Goal: Task Accomplishment & Management: Use online tool/utility

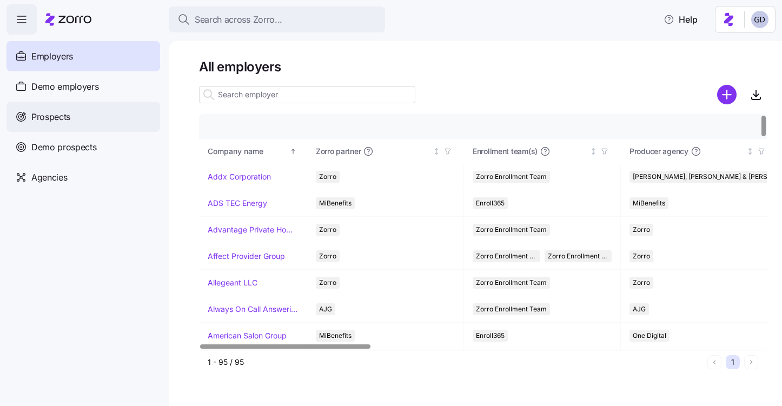
click at [80, 121] on div "Prospects" at bounding box center [83, 117] width 154 height 30
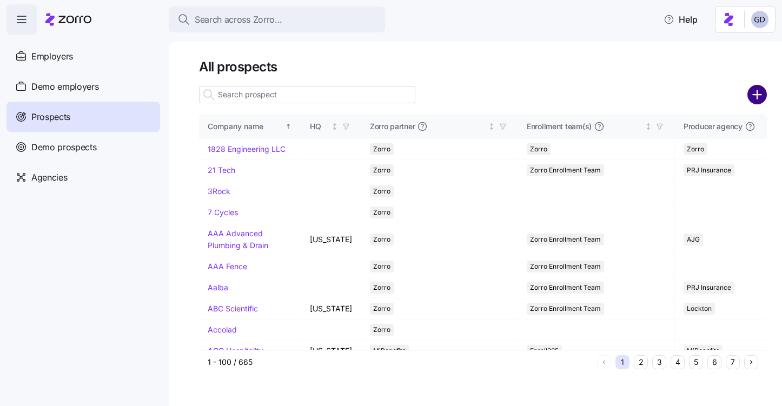
click at [760, 96] on circle "add icon" at bounding box center [757, 95] width 18 height 18
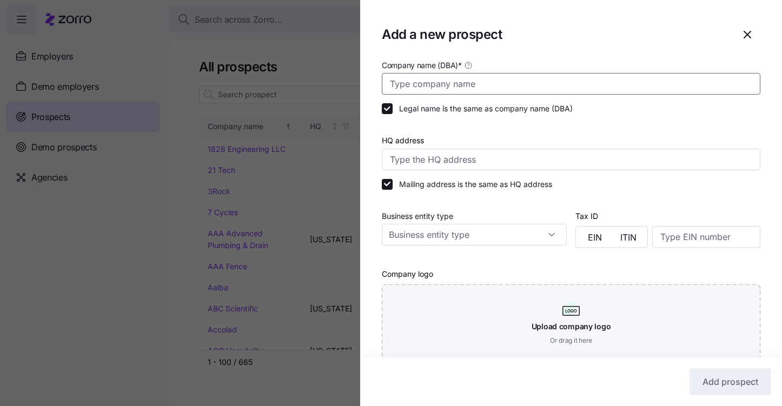
click at [438, 78] on input "Company name (DBA) *" at bounding box center [571, 84] width 379 height 22
type input "The Cedars"
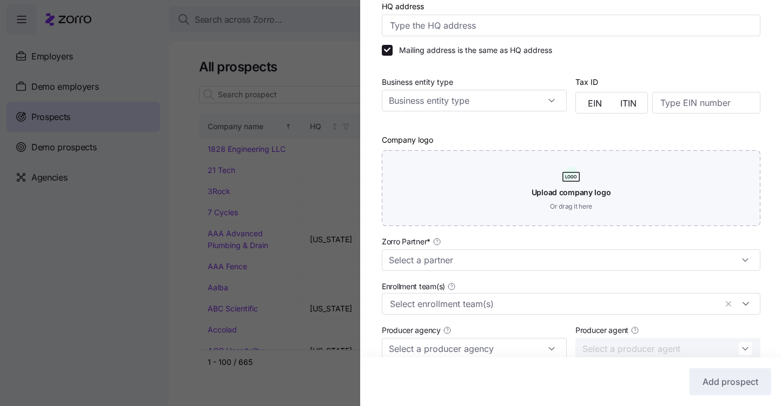
scroll to position [276, 0]
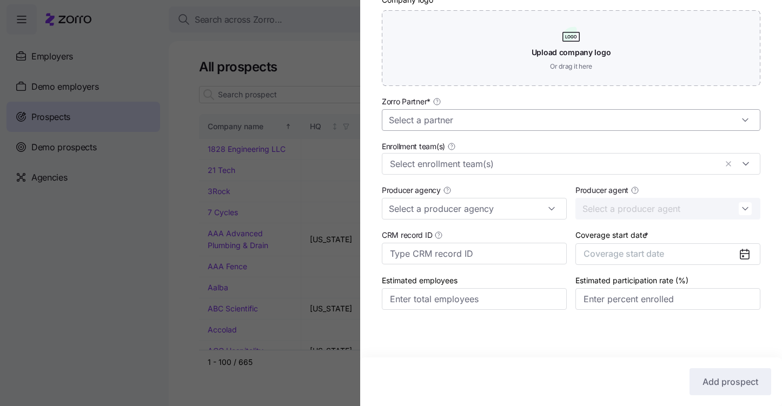
click at [458, 114] on input "Zorro Partner *" at bounding box center [571, 120] width 379 height 22
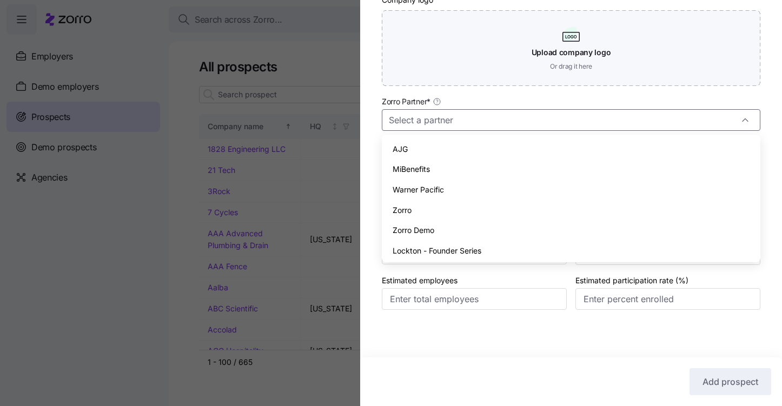
click at [394, 213] on span "Zorro" at bounding box center [402, 210] width 19 height 12
type input "Zorro"
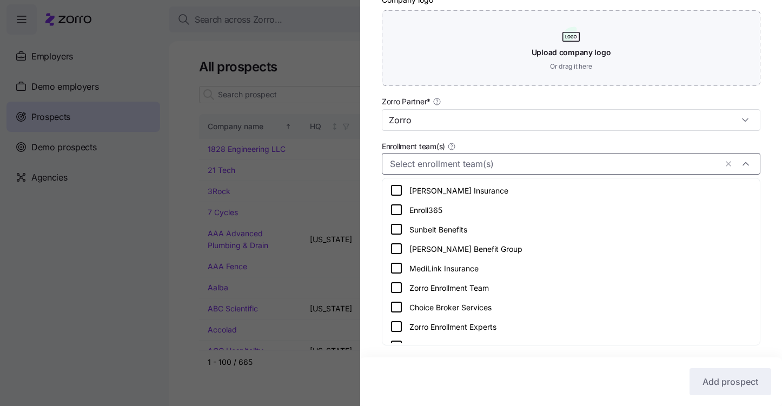
click at [433, 168] on input "Enrollment team(s)" at bounding box center [553, 164] width 327 height 14
click at [399, 291] on icon at bounding box center [396, 287] width 13 height 13
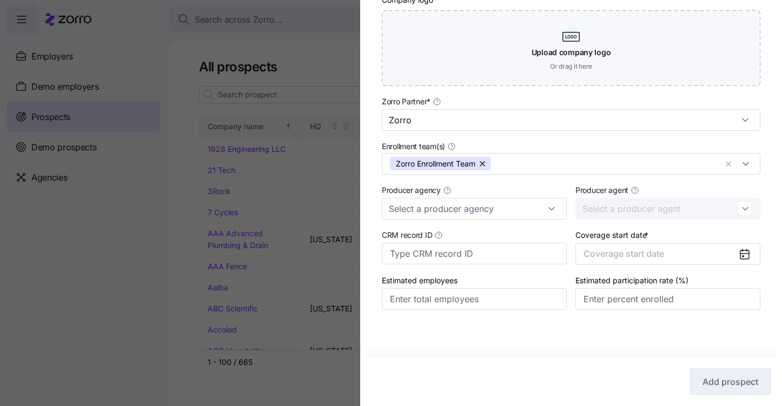
click at [371, 263] on div "Company name (DBA) * The Cedars Legal name is the same as company name (DBA) HQ…" at bounding box center [571, 57] width 422 height 547
click at [680, 251] on button "Coverage start date" at bounding box center [667, 254] width 185 height 22
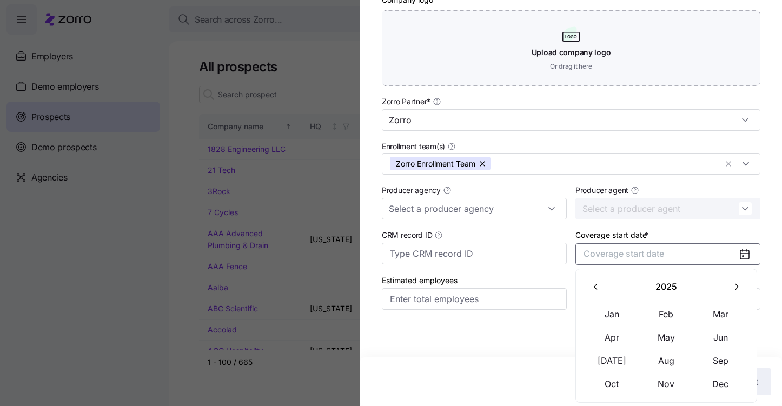
click at [737, 282] on icon "button" at bounding box center [736, 287] width 10 height 10
click at [617, 315] on button "Jan" at bounding box center [612, 314] width 54 height 23
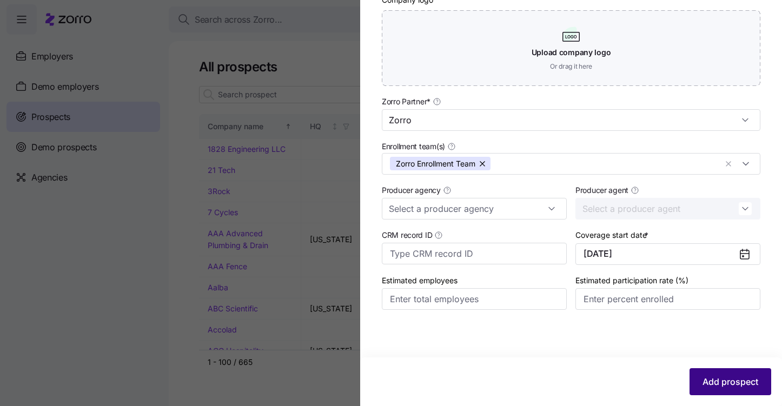
click at [710, 374] on button "Add prospect" at bounding box center [731, 381] width 82 height 27
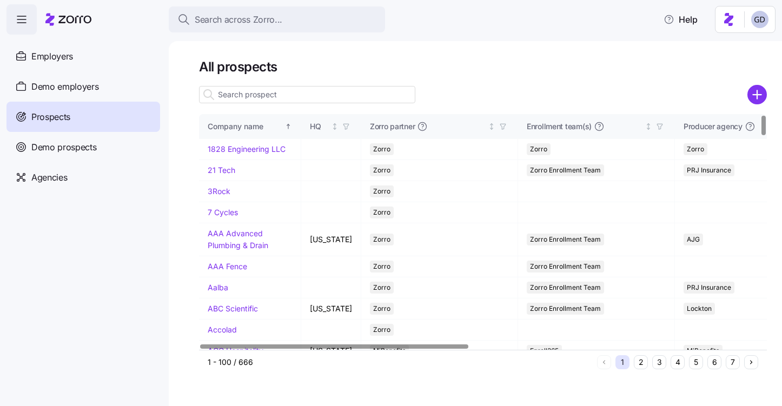
click at [284, 98] on input at bounding box center [307, 94] width 216 height 17
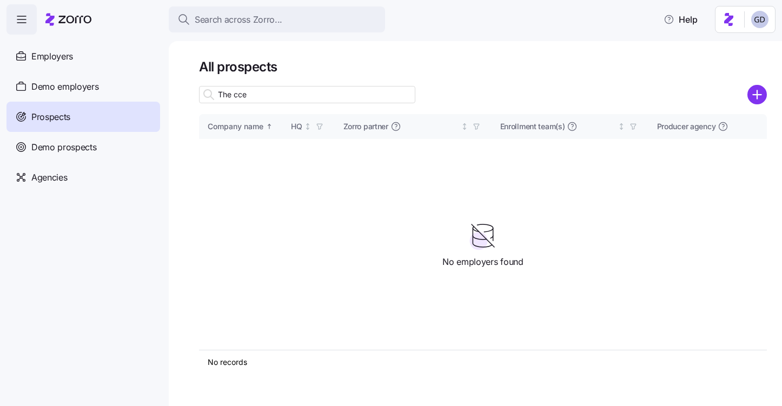
click at [321, 98] on input "The cce" at bounding box center [307, 94] width 216 height 17
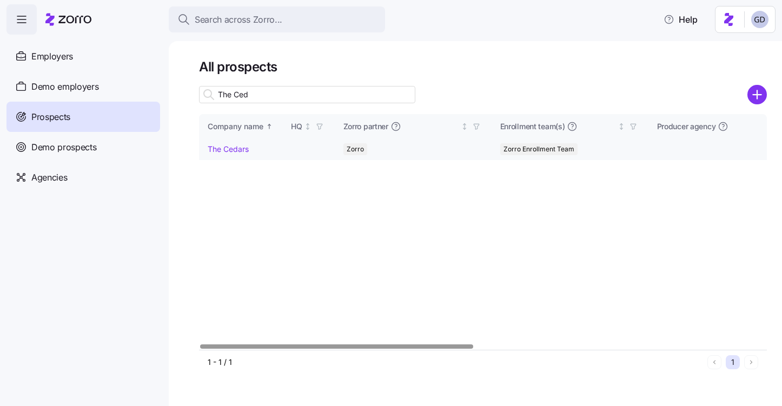
type input "The Ced"
click at [234, 148] on link "The Cedars" at bounding box center [228, 148] width 41 height 9
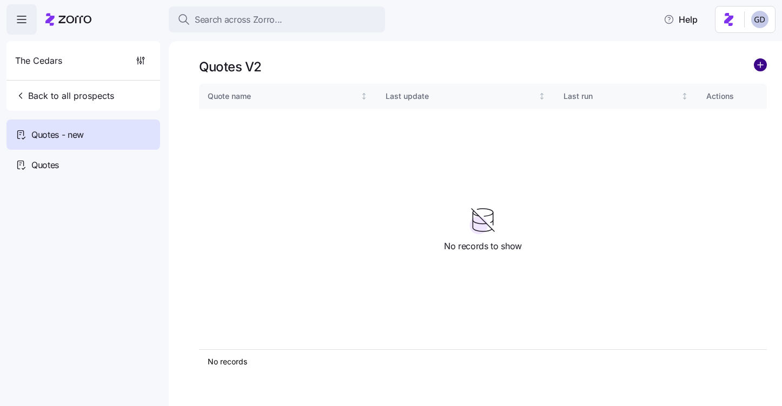
click at [761, 67] on circle "add icon" at bounding box center [760, 65] width 12 height 12
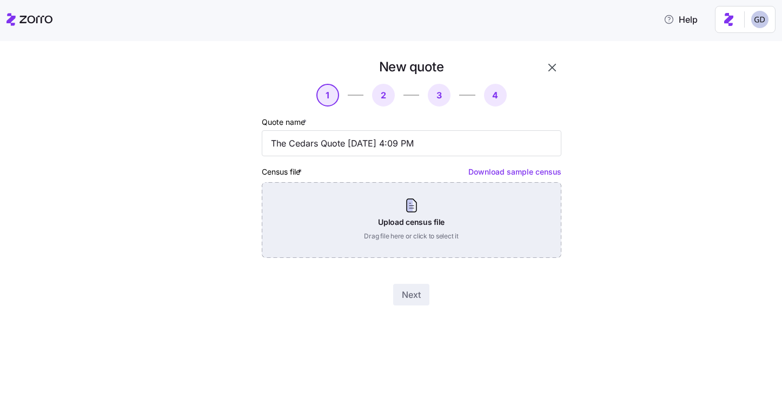
click at [368, 222] on div "Upload census file Drag file here or click to select it" at bounding box center [412, 220] width 300 height 76
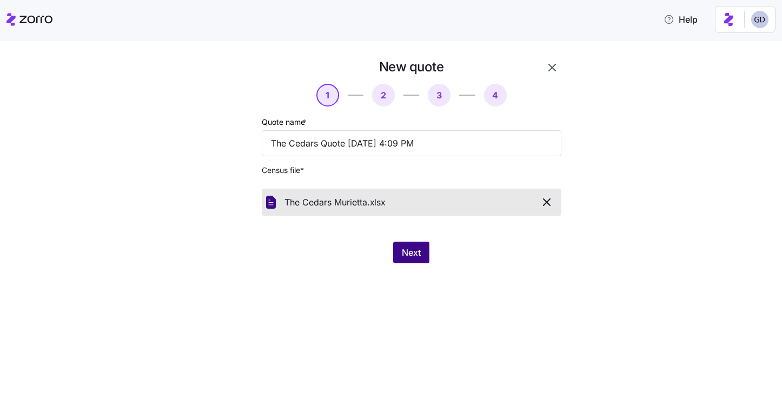
click at [416, 246] on button "Next" at bounding box center [411, 253] width 36 height 22
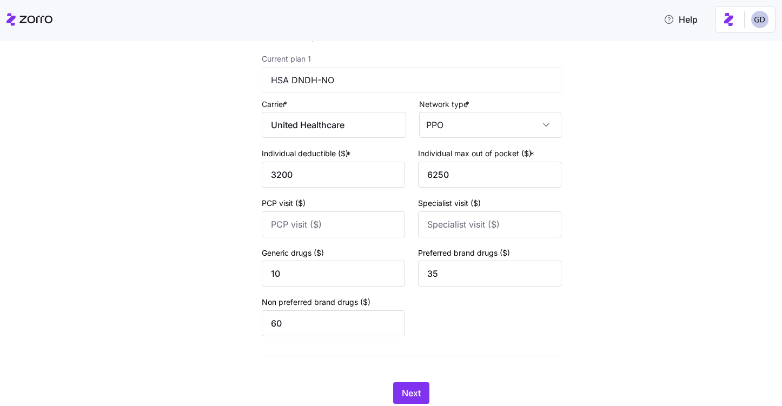
scroll to position [124, 0]
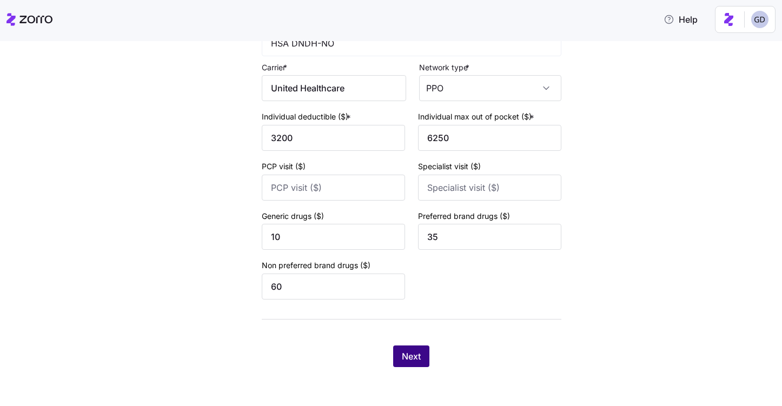
click at [416, 362] on span "Next" at bounding box center [411, 356] width 19 height 13
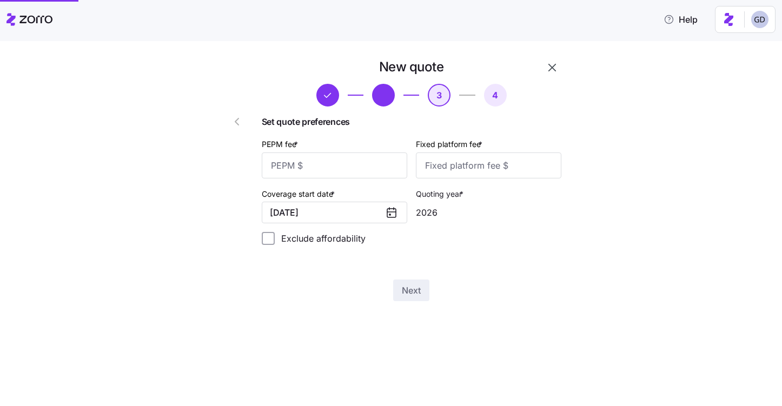
scroll to position [0, 0]
click at [343, 170] on input "PEPM fee *" at bounding box center [334, 166] width 145 height 26
type input "50"
type input "100"
click at [312, 160] on input "50" at bounding box center [334, 166] width 145 height 26
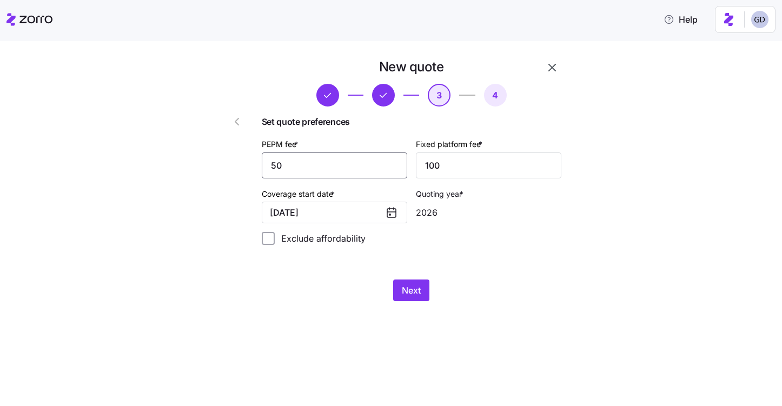
click at [312, 160] on input "50" at bounding box center [334, 166] width 145 height 26
type input "30"
click at [462, 176] on input "100" at bounding box center [488, 166] width 145 height 26
type input "1000"
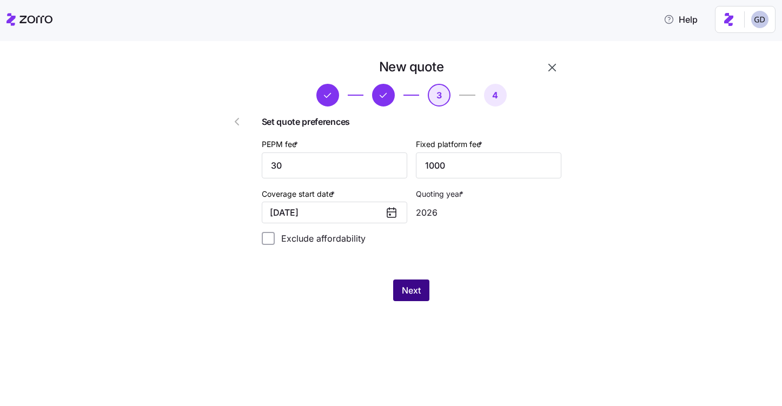
click at [420, 294] on span "Next" at bounding box center [411, 290] width 19 height 13
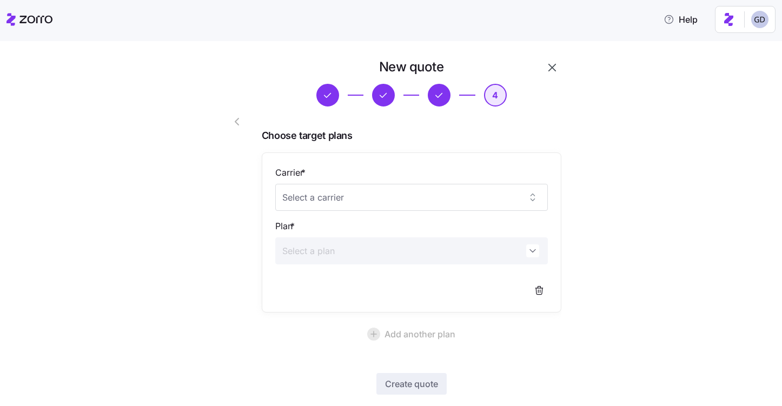
scroll to position [59, 0]
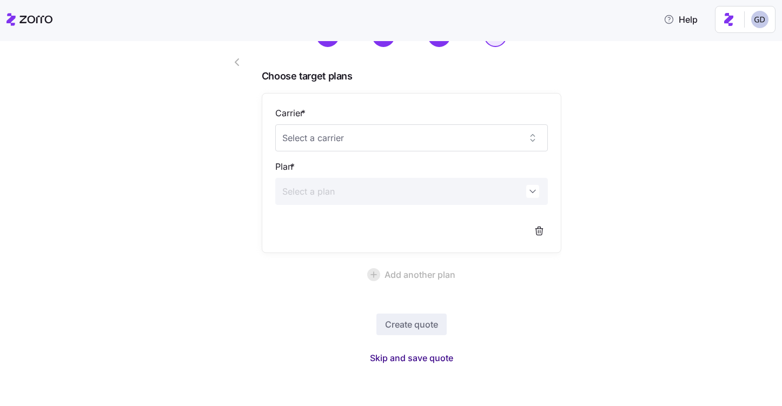
click at [418, 359] on span "Skip and save quote" at bounding box center [411, 358] width 83 height 13
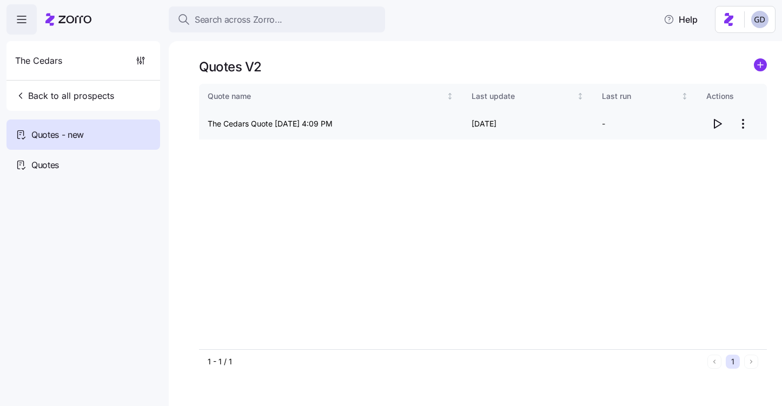
click at [723, 118] on icon "button" at bounding box center [717, 123] width 13 height 13
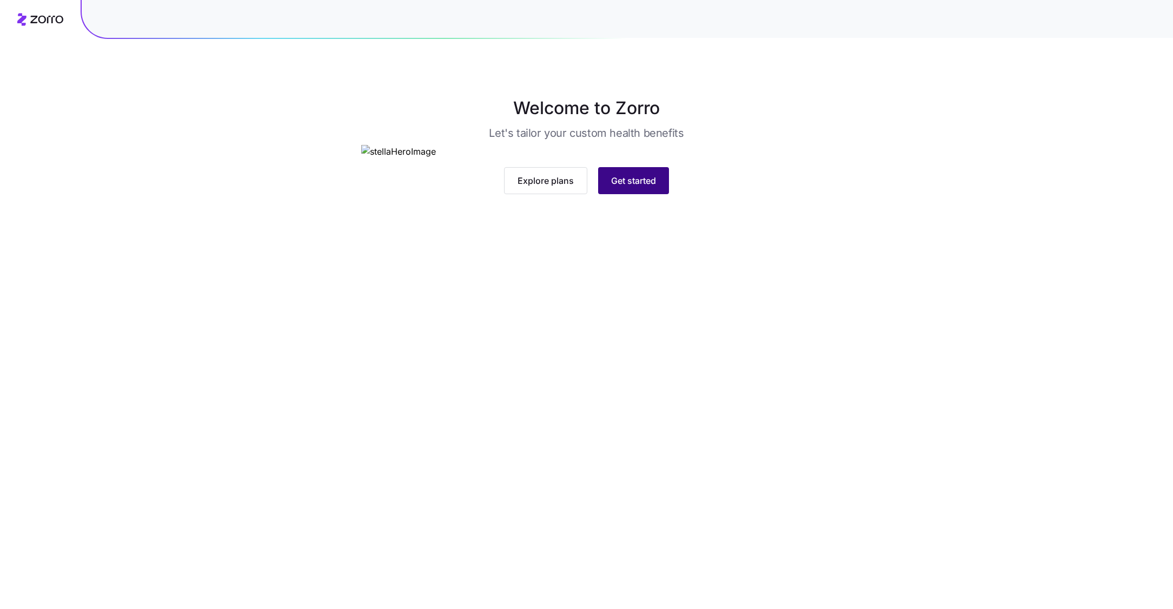
click at [627, 194] on button "Get started" at bounding box center [633, 180] width 71 height 27
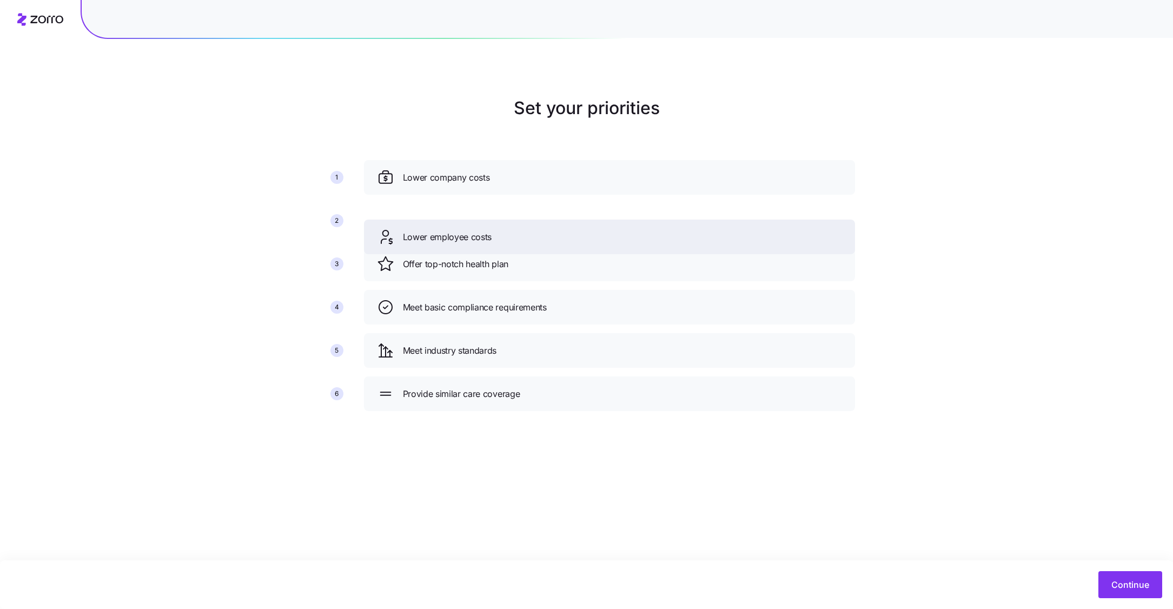
drag, startPoint x: 489, startPoint y: 263, endPoint x: 488, endPoint y: 222, distance: 40.6
click at [488, 230] on span "Lower employee costs" at bounding box center [447, 237] width 89 height 14
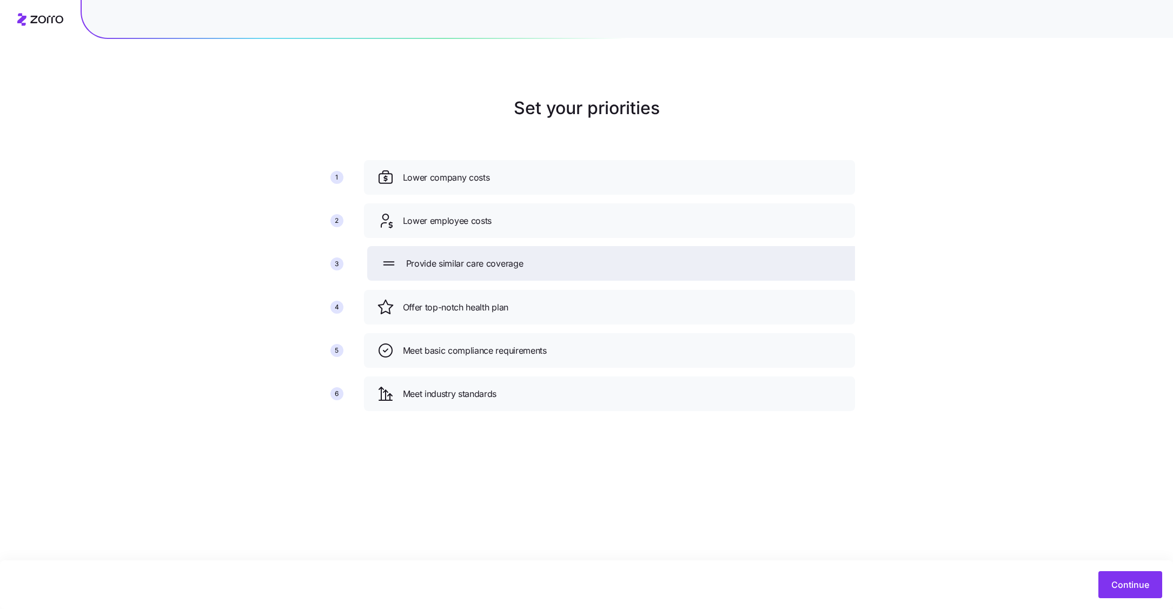
drag, startPoint x: 473, startPoint y: 395, endPoint x: 476, endPoint y: 260, distance: 135.3
click at [476, 260] on span "Provide similar care coverage" at bounding box center [464, 264] width 117 height 14
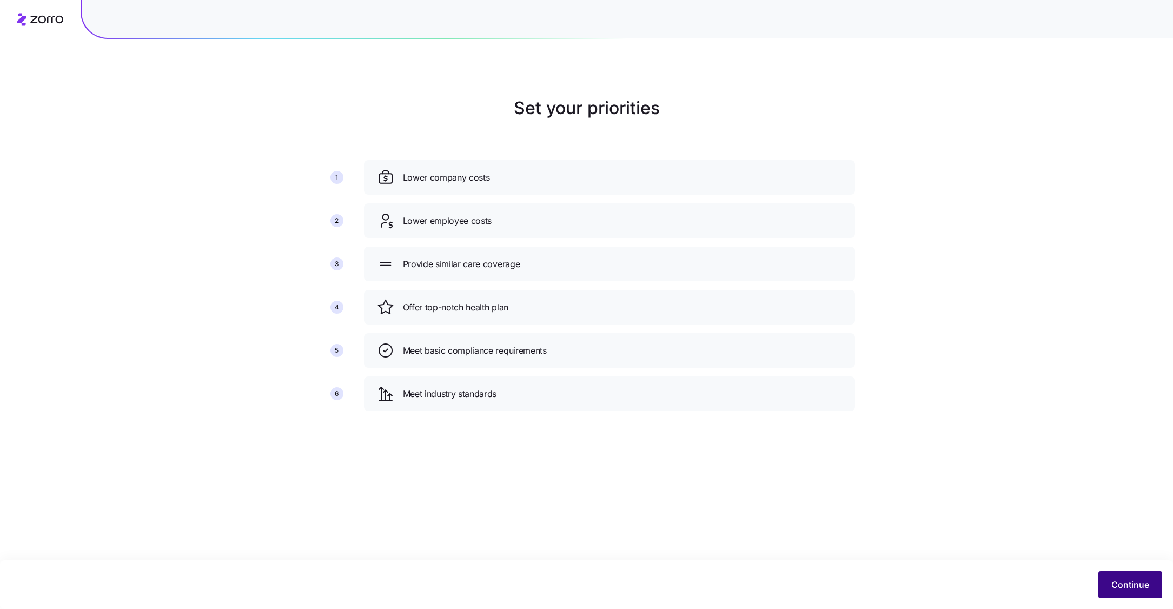
click at [1124, 581] on span "Continue" at bounding box center [1130, 584] width 38 height 13
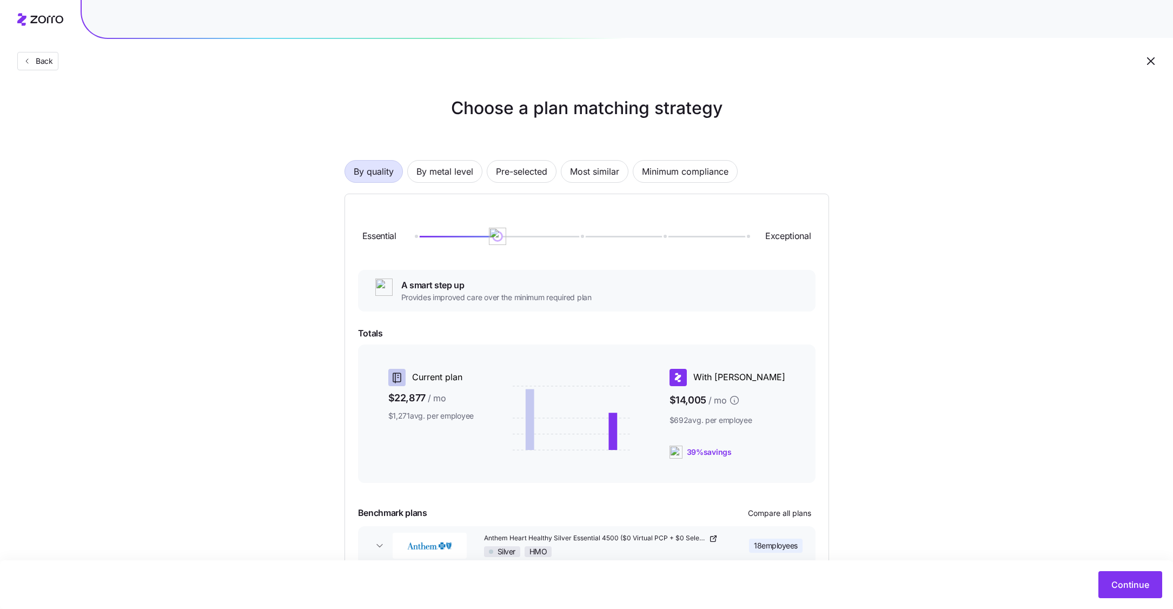
scroll to position [56, 0]
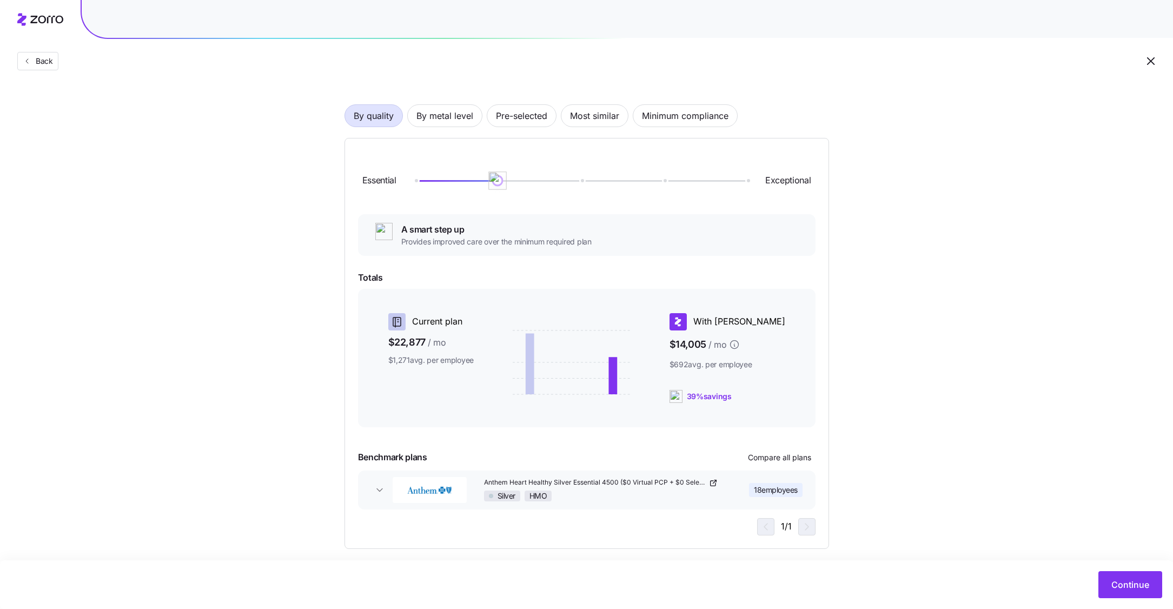
drag, startPoint x: 501, startPoint y: 186, endPoint x: 558, endPoint y: 186, distance: 57.3
click at [558, 186] on div "Essential Exceptional" at bounding box center [587, 180] width 458 height 58
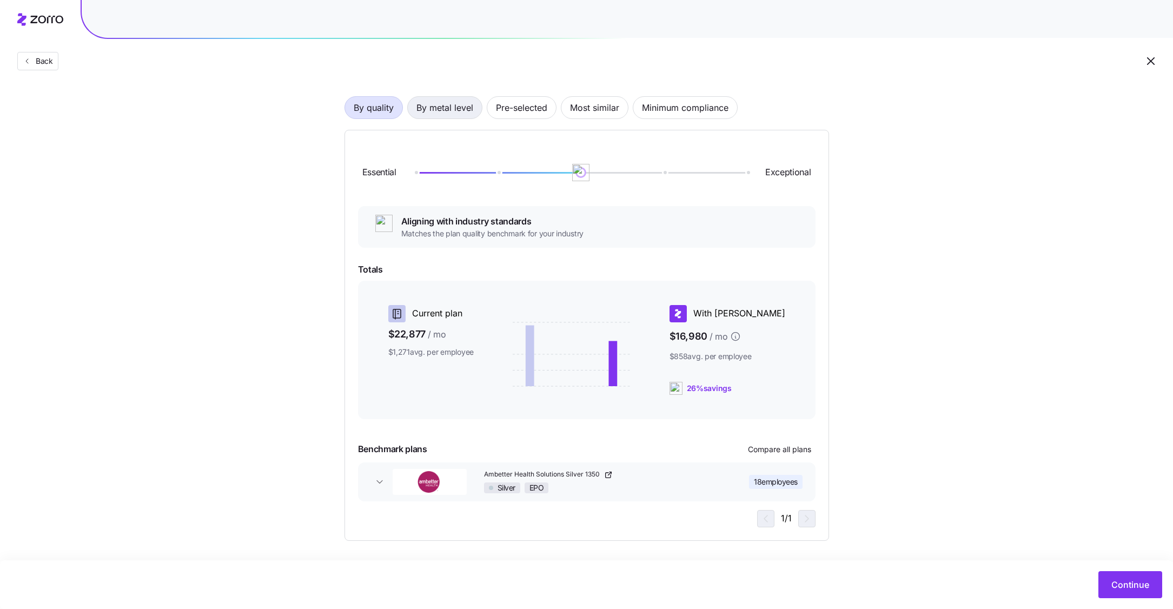
click at [444, 107] on span "By metal level" at bounding box center [444, 108] width 57 height 22
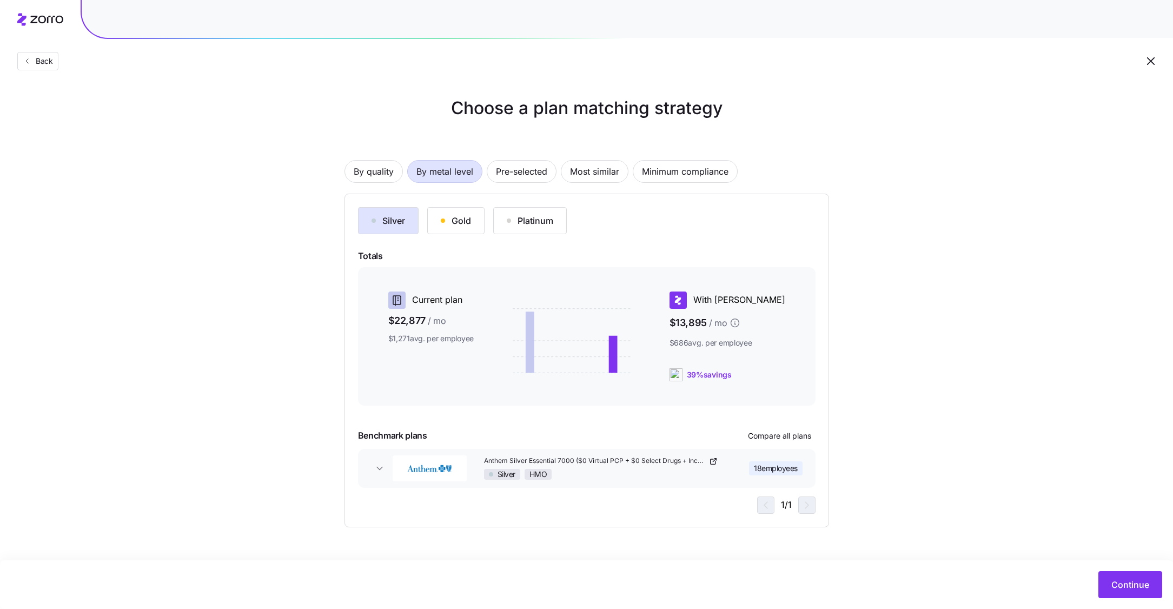
scroll to position [0, 0]
click at [450, 228] on button "Gold" at bounding box center [455, 220] width 57 height 27
click at [537, 226] on div "Platinum" at bounding box center [530, 220] width 47 height 13
click at [457, 221] on div "Gold" at bounding box center [456, 220] width 30 height 13
click at [1119, 579] on span "Continue" at bounding box center [1130, 584] width 38 height 13
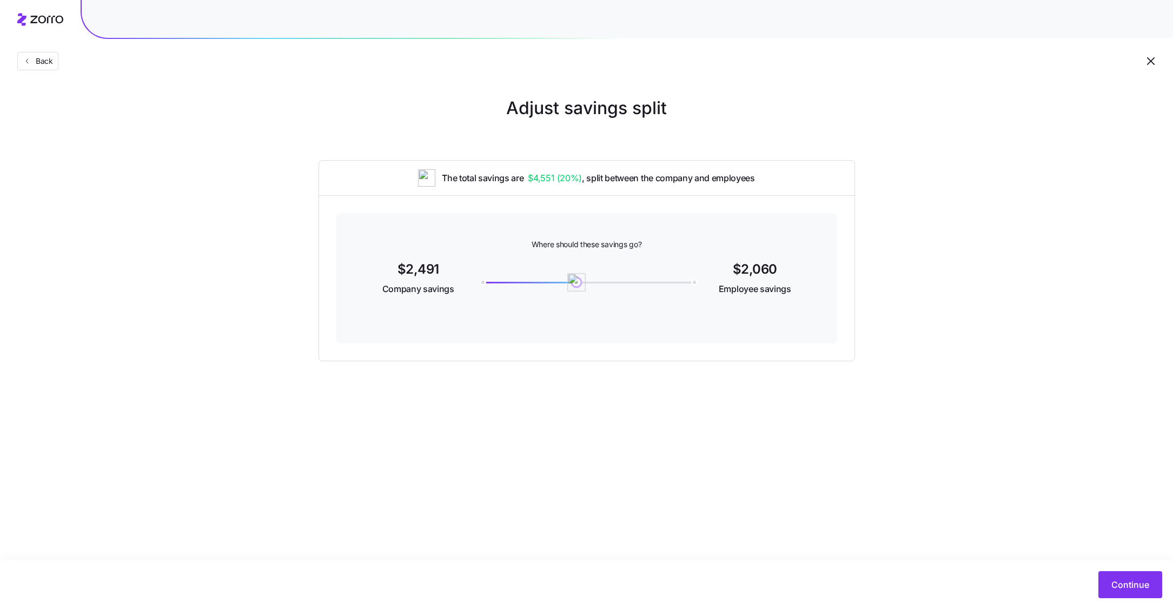
drag, startPoint x: 481, startPoint y: 283, endPoint x: 576, endPoint y: 286, distance: 95.8
click at [576, 286] on img at bounding box center [576, 282] width 18 height 18
click at [1118, 589] on span "Continue" at bounding box center [1130, 584] width 38 height 13
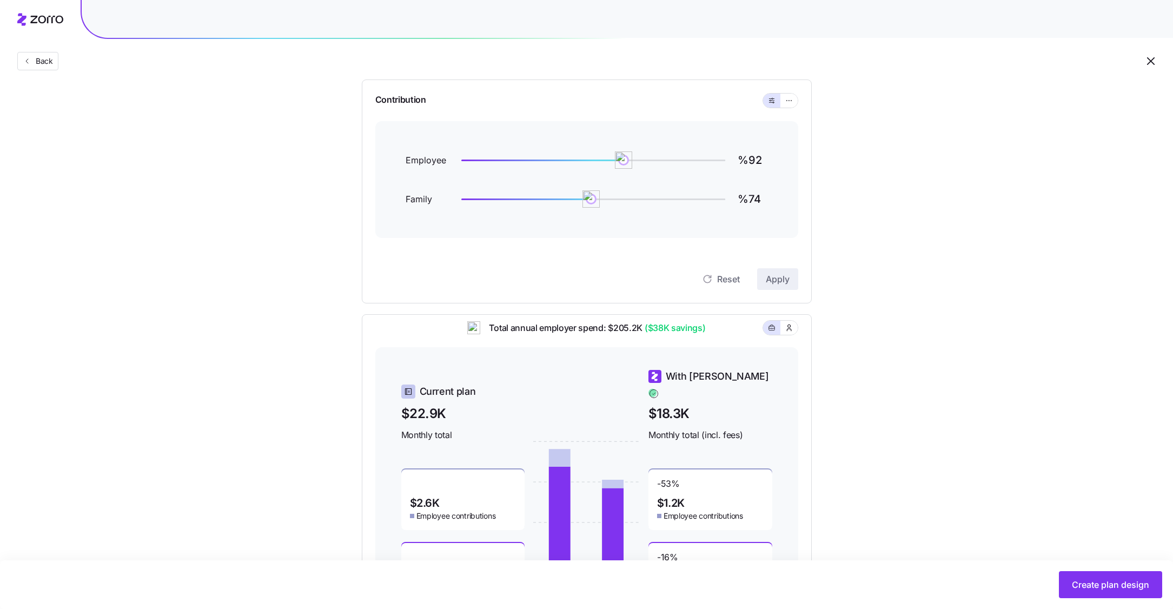
scroll to position [80, 0]
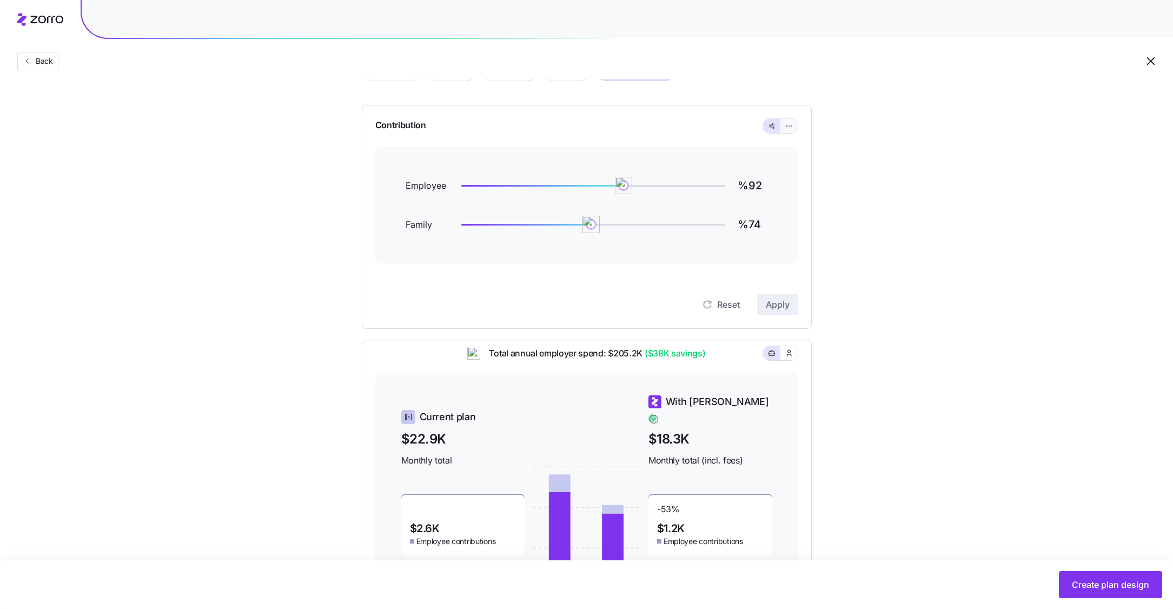
click at [786, 122] on icon "button" at bounding box center [789, 126] width 8 height 13
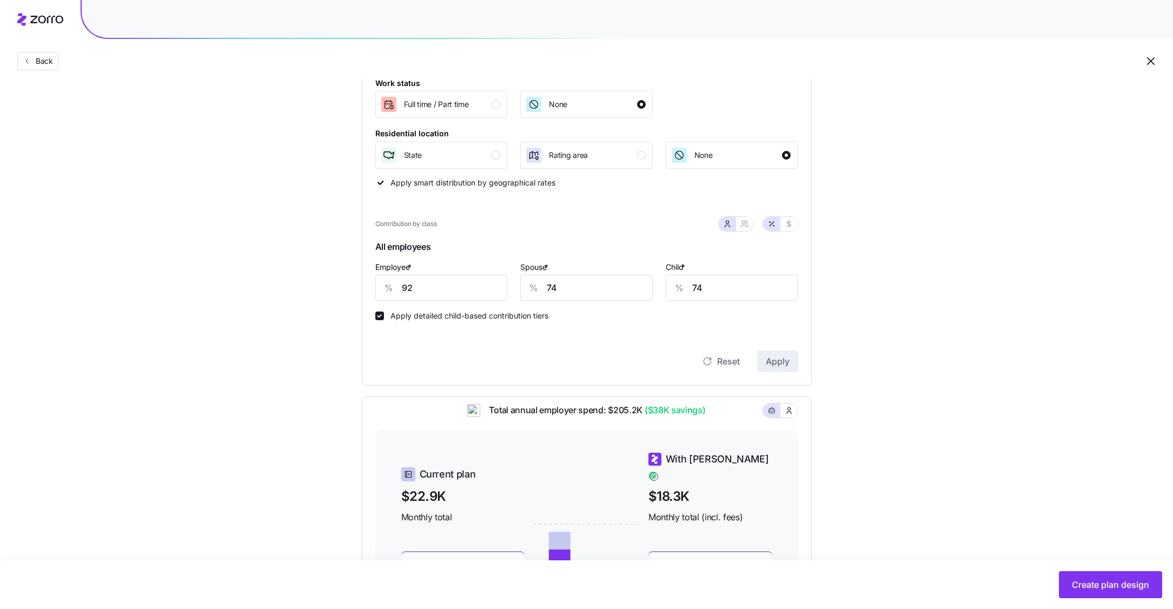
scroll to position [153, 0]
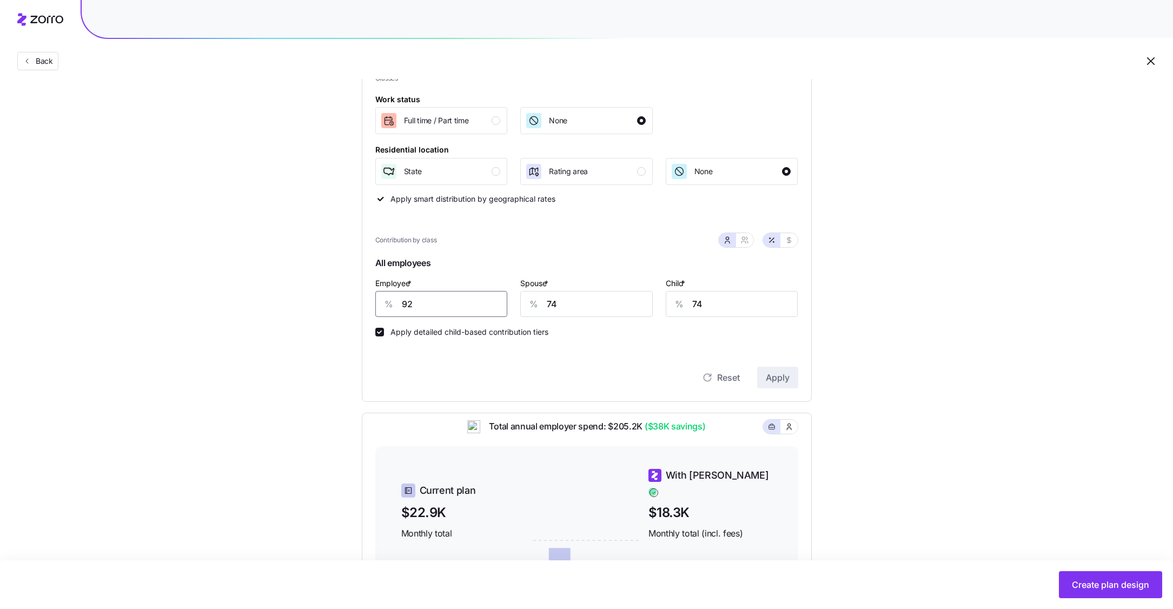
click at [422, 303] on input "92" at bounding box center [441, 304] width 132 height 26
type input "90"
click at [605, 311] on input "74" at bounding box center [586, 304] width 132 height 26
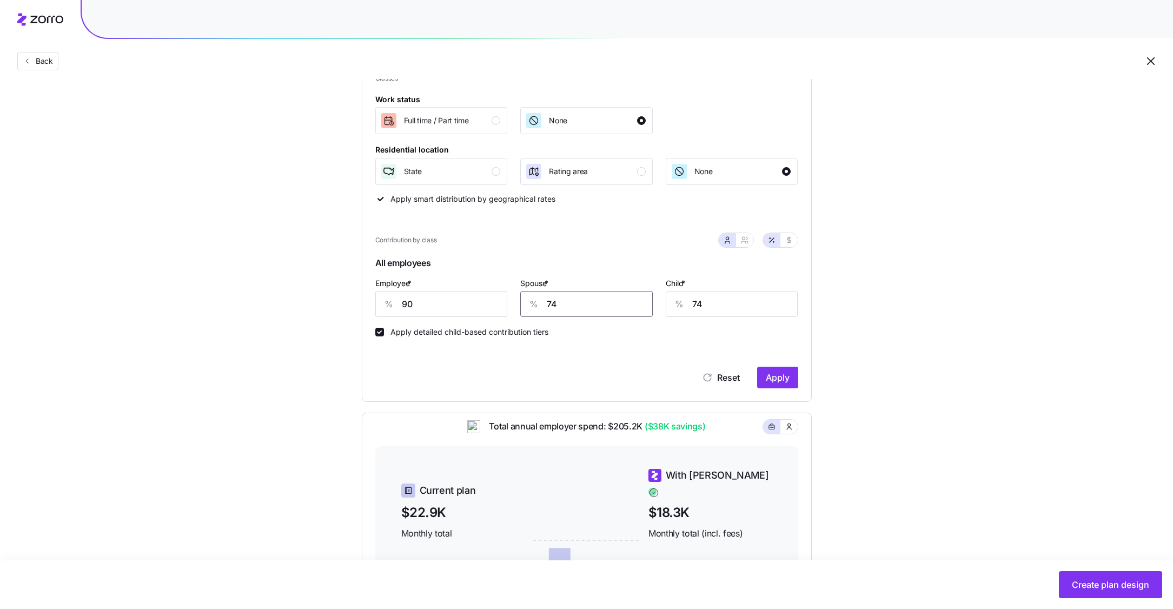
click at [605, 311] on input "74" at bounding box center [586, 304] width 132 height 26
type input "0"
click at [717, 320] on div "Apply detailed child-based contribution tiers" at bounding box center [586, 326] width 423 height 19
click at [717, 309] on input "74" at bounding box center [732, 304] width 132 height 26
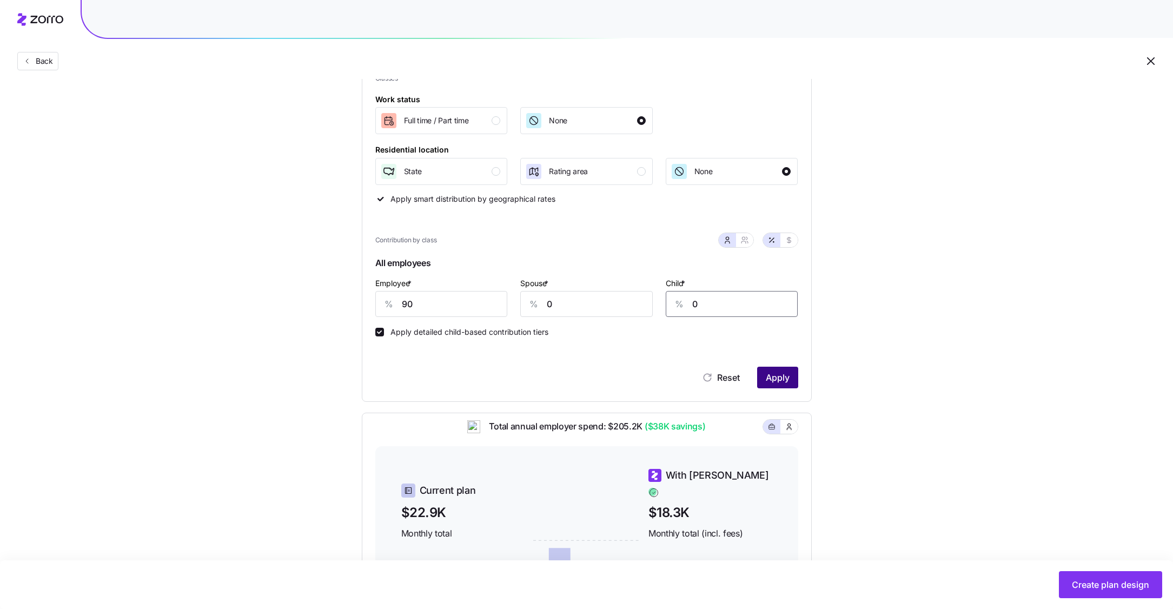
type input "0"
click at [778, 381] on span "Apply" at bounding box center [778, 377] width 24 height 13
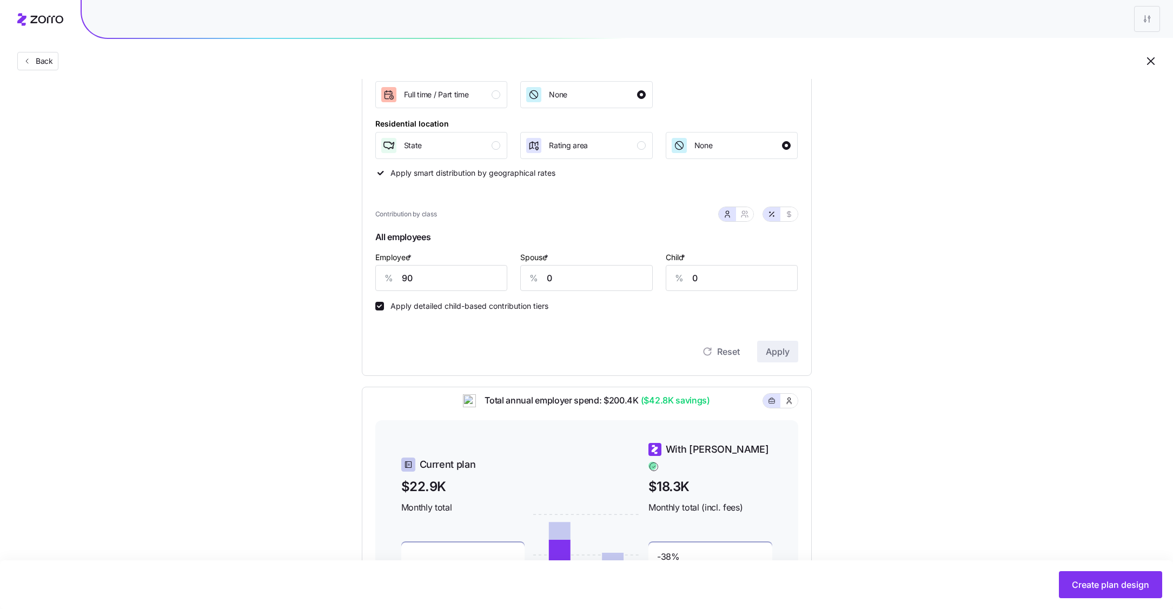
scroll to position [133, 0]
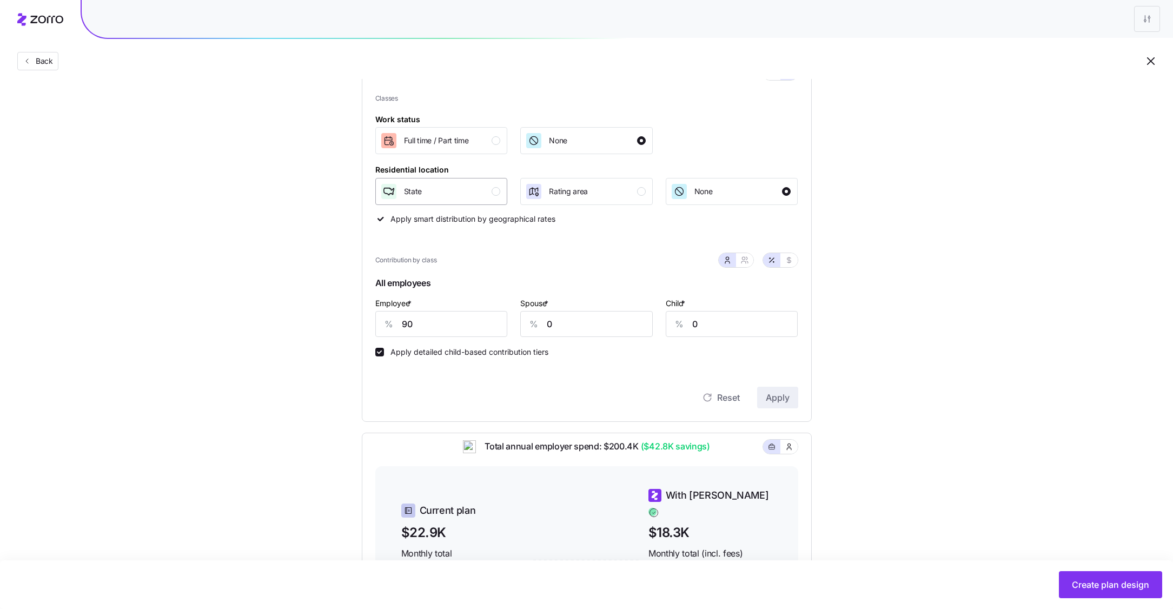
click at [503, 193] on button "State" at bounding box center [441, 191] width 132 height 27
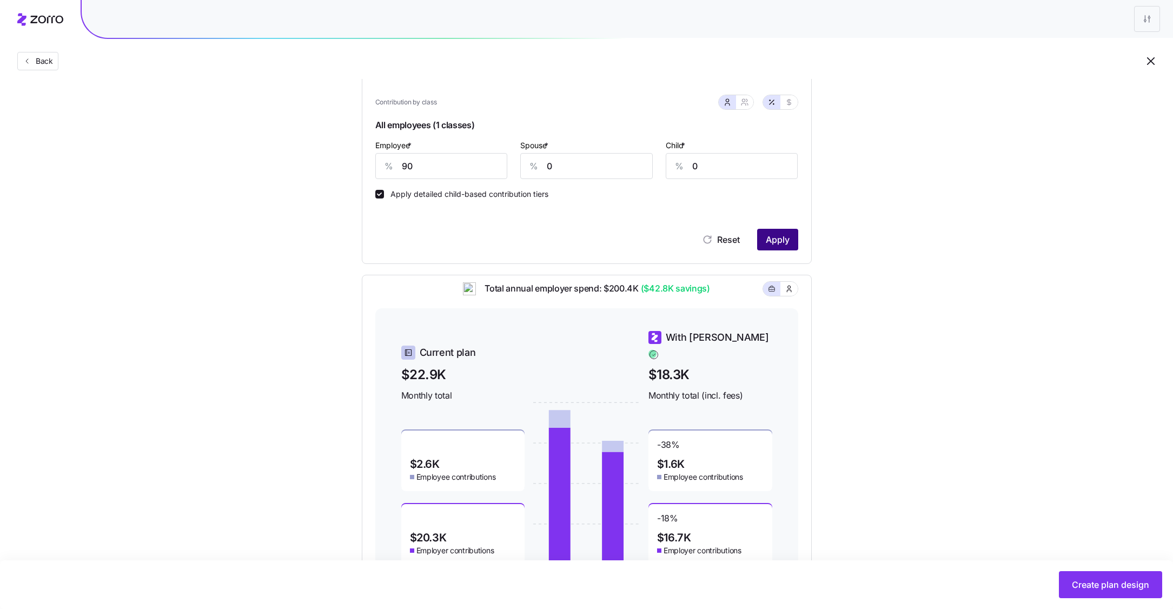
click at [774, 246] on span "Apply" at bounding box center [778, 239] width 24 height 13
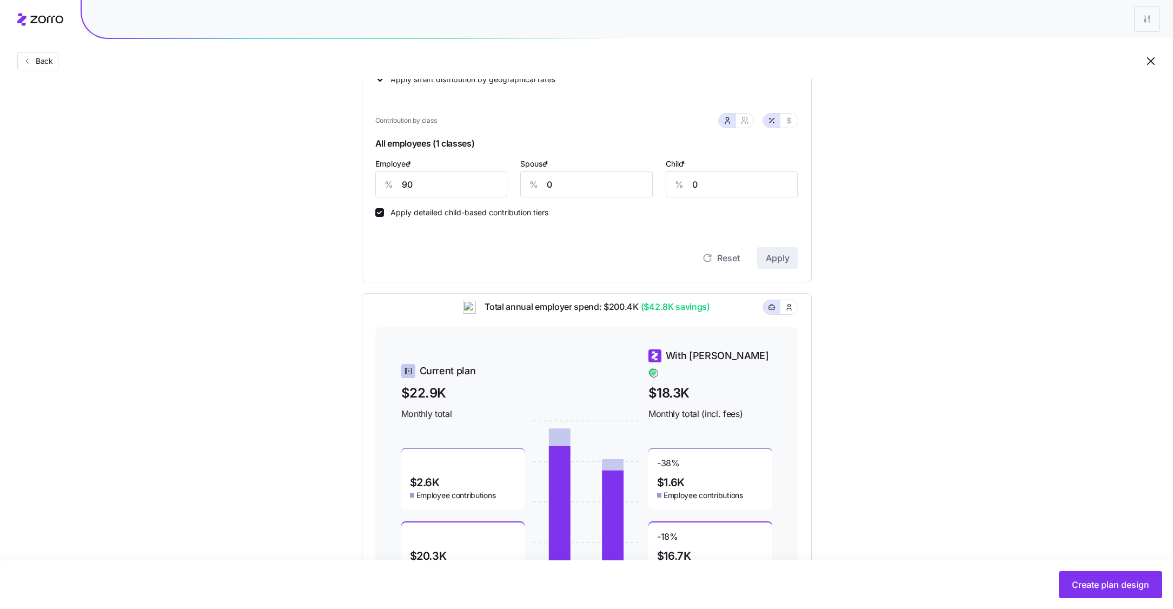
scroll to position [271, 0]
click at [436, 187] on input "90" at bounding box center [441, 186] width 132 height 26
click at [849, 402] on div "Set your contribution Compliant Industry Generous Current Recommended Contribut…" at bounding box center [587, 218] width 536 height 788
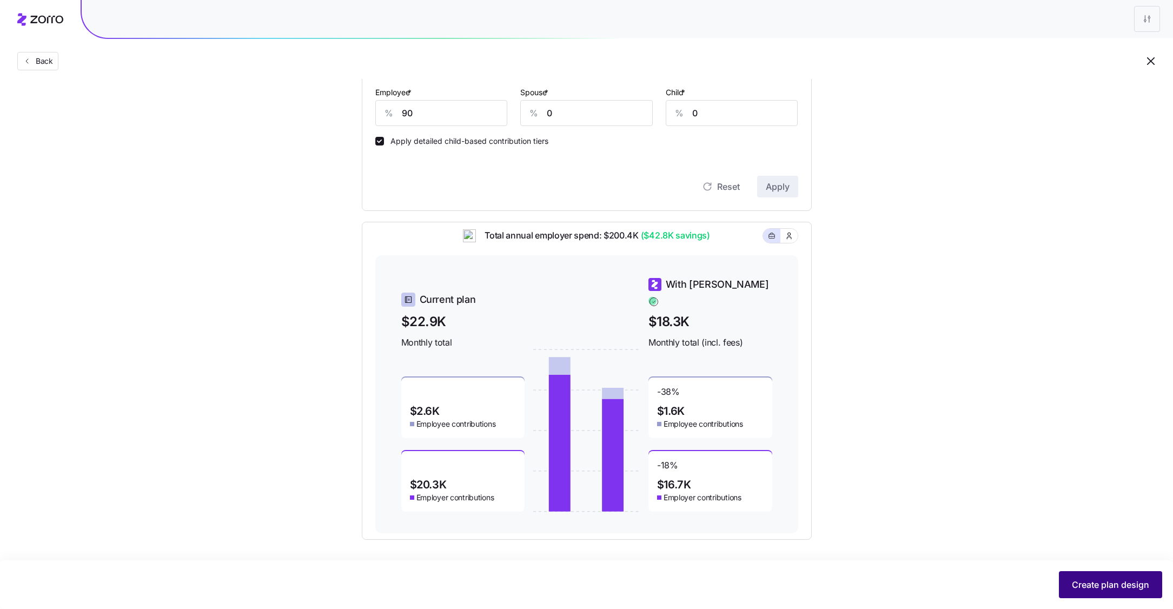
click at [1090, 577] on button "Create plan design" at bounding box center [1110, 584] width 103 height 27
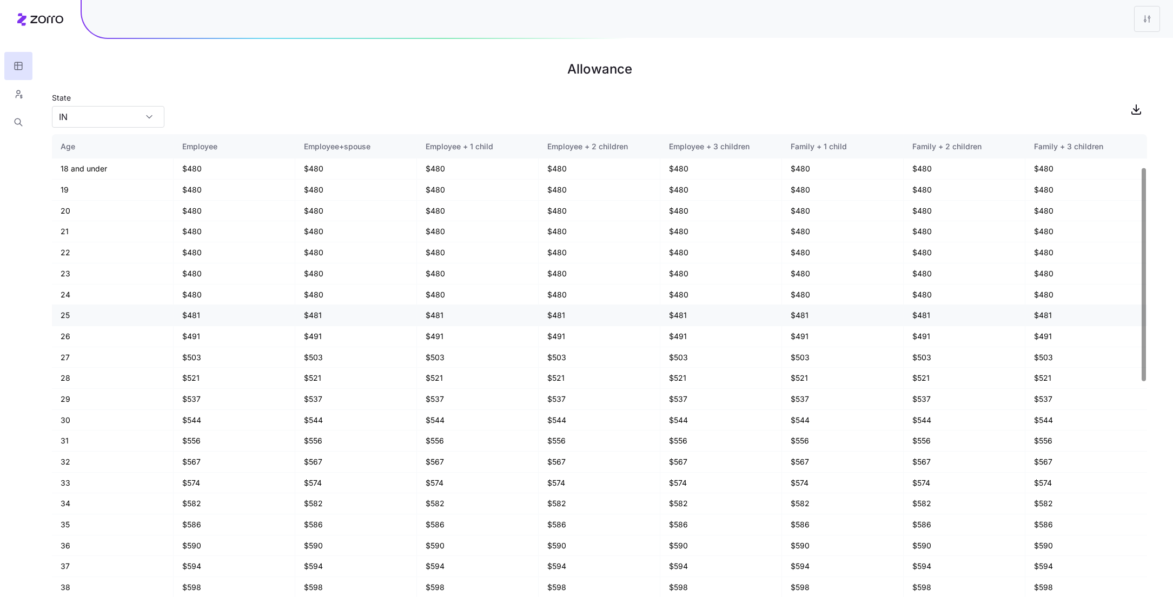
scroll to position [538, 0]
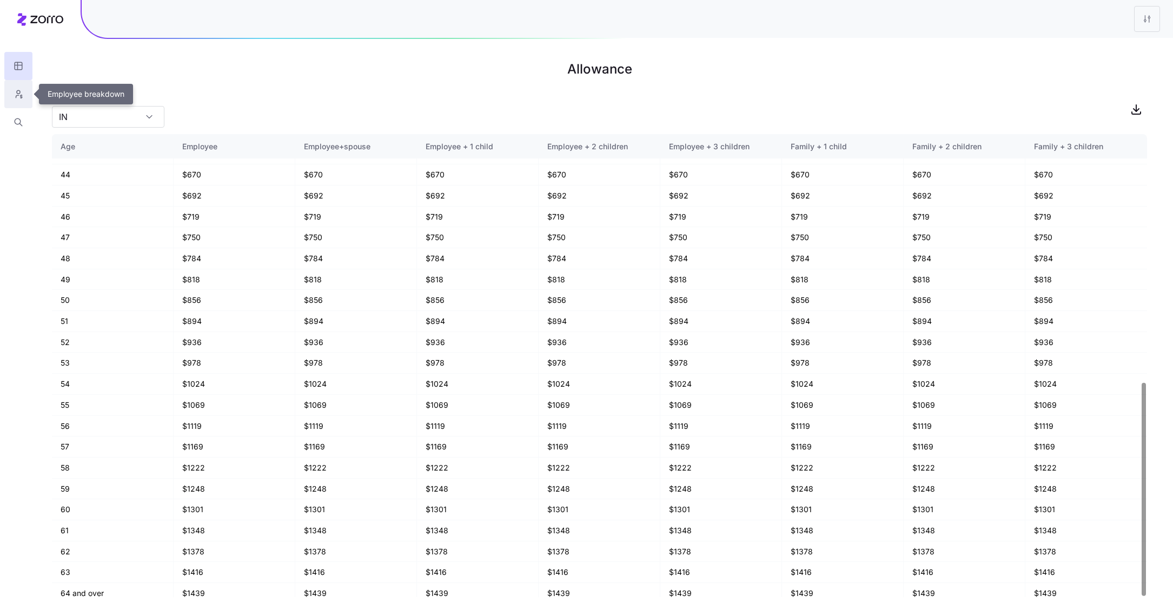
click at [11, 88] on button "button" at bounding box center [18, 94] width 28 height 28
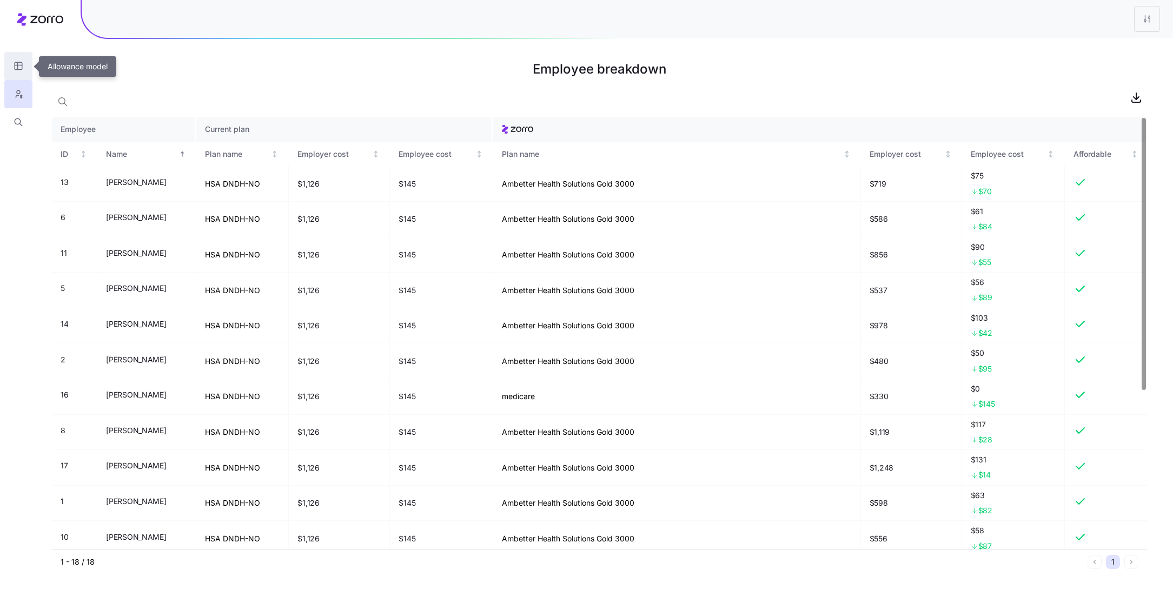
click at [18, 69] on icon "button" at bounding box center [18, 66] width 0 height 8
